Goal: Transaction & Acquisition: Purchase product/service

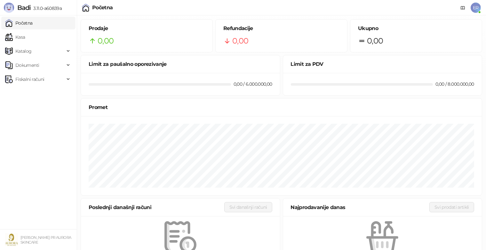
click at [475, 11] on span "ER" at bounding box center [476, 8] width 10 height 10
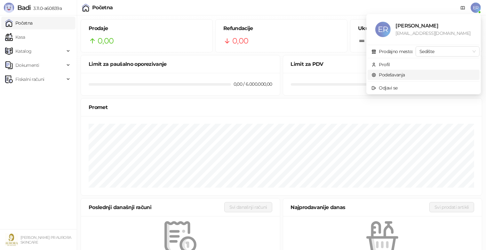
click at [405, 78] on link "Podešavanja" at bounding box center [389, 75] width 34 height 6
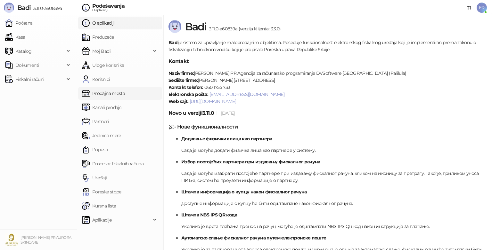
click at [125, 94] on link "Prodajna mesta" at bounding box center [103, 93] width 43 height 13
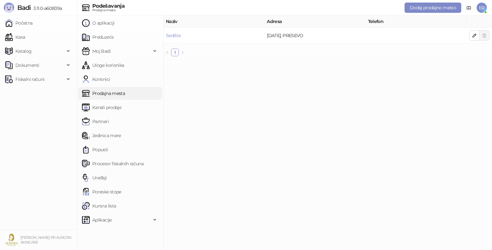
click at [118, 94] on link "Prodajna mesta" at bounding box center [103, 93] width 43 height 13
click at [169, 33] on link "Sedište" at bounding box center [173, 36] width 15 height 6
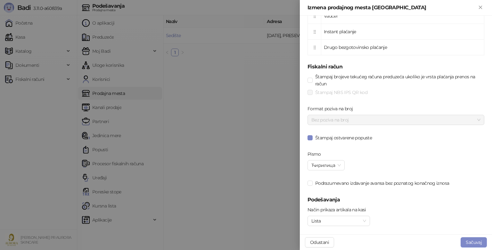
scroll to position [327, 0]
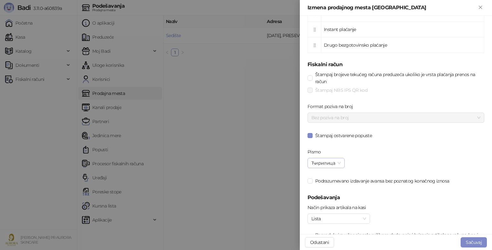
click at [335, 161] on span "Ћирилица" at bounding box center [325, 164] width 29 height 10
click at [392, 159] on div "Štampaj brojeve tekućeg računa preduzeća ukoliko je vrsta plaćanja prenos na ra…" at bounding box center [395, 132] width 179 height 123
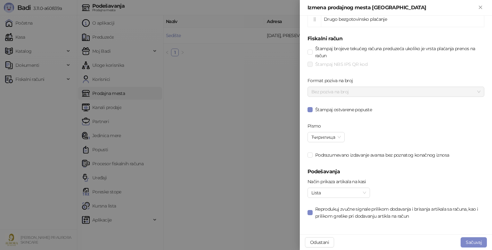
scroll to position [353, 0]
click at [368, 192] on div "Lista" at bounding box center [338, 192] width 62 height 10
click at [406, 169] on h5 "Podešavanja" at bounding box center [395, 171] width 177 height 8
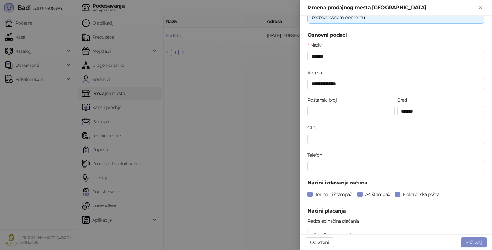
scroll to position [0, 0]
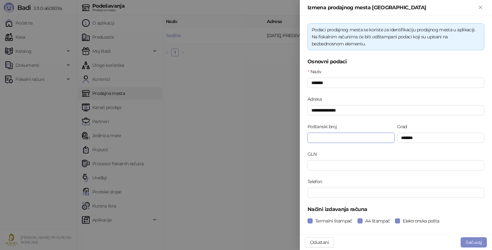
click at [369, 140] on input "Poštanski broj" at bounding box center [350, 138] width 87 height 10
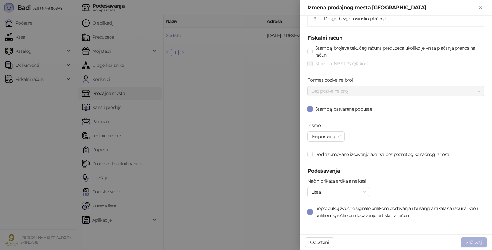
type input "*****"
click at [469, 242] on button "Sačuvaj" at bounding box center [473, 243] width 26 height 10
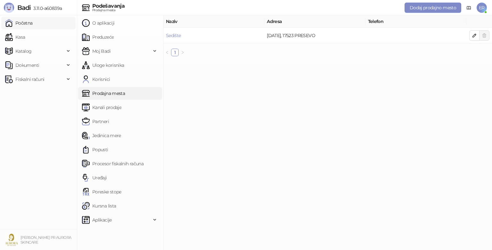
click at [33, 29] on link "Početna" at bounding box center [19, 23] width 28 height 13
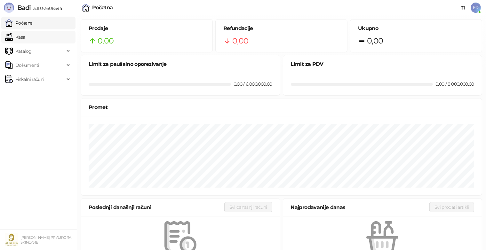
click at [25, 40] on link "Kasa" at bounding box center [15, 37] width 20 height 13
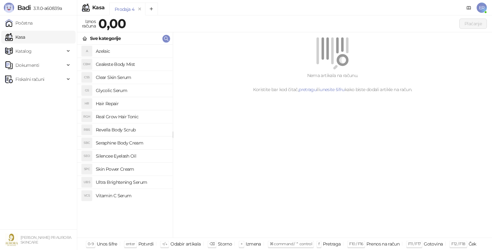
click at [123, 91] on h4 "Glycolic Serum" at bounding box center [132, 91] width 72 height 10
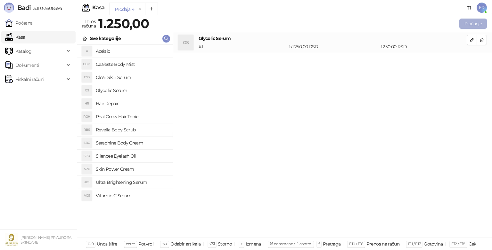
click at [475, 26] on button "Plaćanje" at bounding box center [473, 24] width 28 height 10
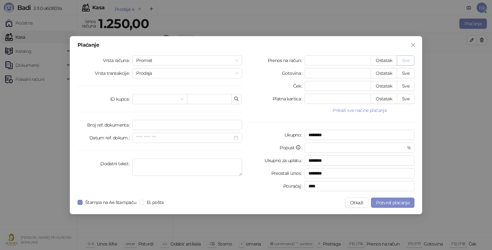
click at [409, 64] on button "Sve" at bounding box center [406, 60] width 18 height 10
type input "****"
click at [318, 148] on input "*" at bounding box center [353, 148] width 90 height 10
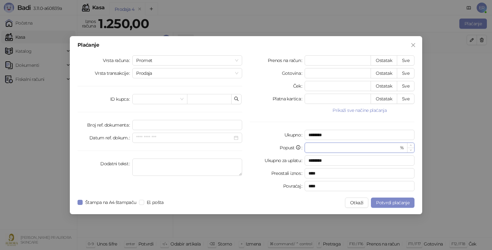
click at [318, 148] on input "*" at bounding box center [353, 148] width 90 height 10
type input "**"
type input "********"
type input "******"
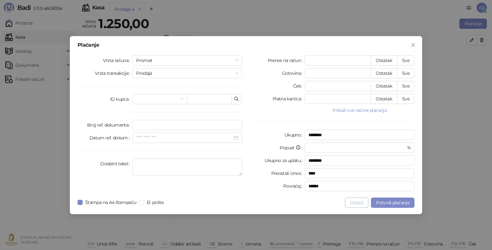
type input "*"
click at [357, 204] on button "Otkaži" at bounding box center [356, 203] width 23 height 10
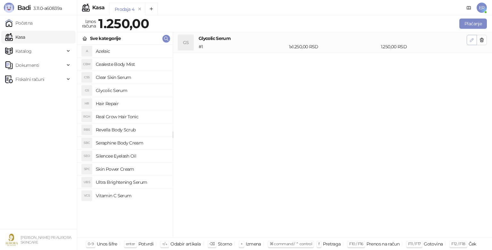
click at [468, 40] on button "button" at bounding box center [472, 40] width 10 height 10
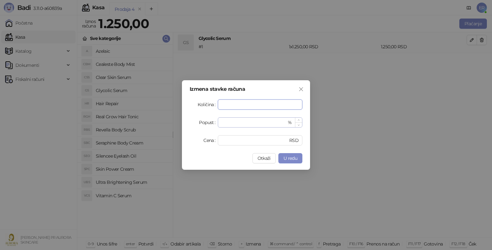
type input "*"
click at [259, 119] on input "*" at bounding box center [254, 123] width 65 height 10
type input "*"
click at [292, 158] on span "U redu" at bounding box center [290, 159] width 14 height 6
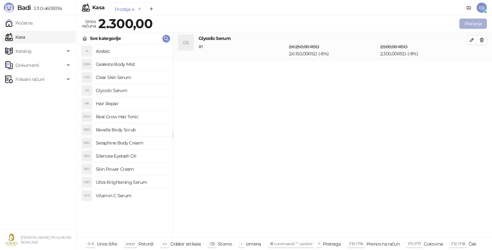
click at [462, 27] on button "Plaćanje" at bounding box center [473, 24] width 28 height 10
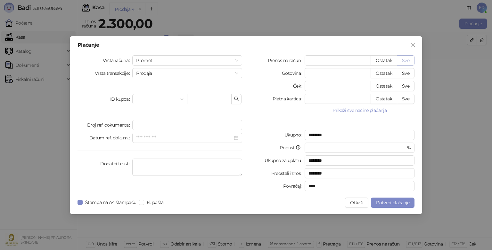
click at [406, 59] on button "Sve" at bounding box center [406, 60] width 18 height 10
type input "****"
click at [358, 202] on button "Otkaži" at bounding box center [356, 203] width 23 height 10
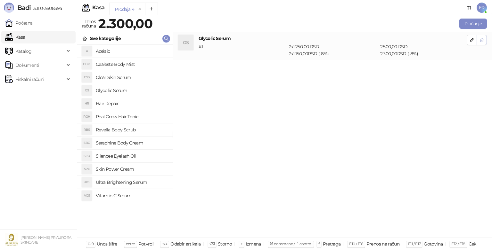
click at [478, 42] on button "button" at bounding box center [482, 40] width 10 height 10
